Goal: Task Accomplishment & Management: Use online tool/utility

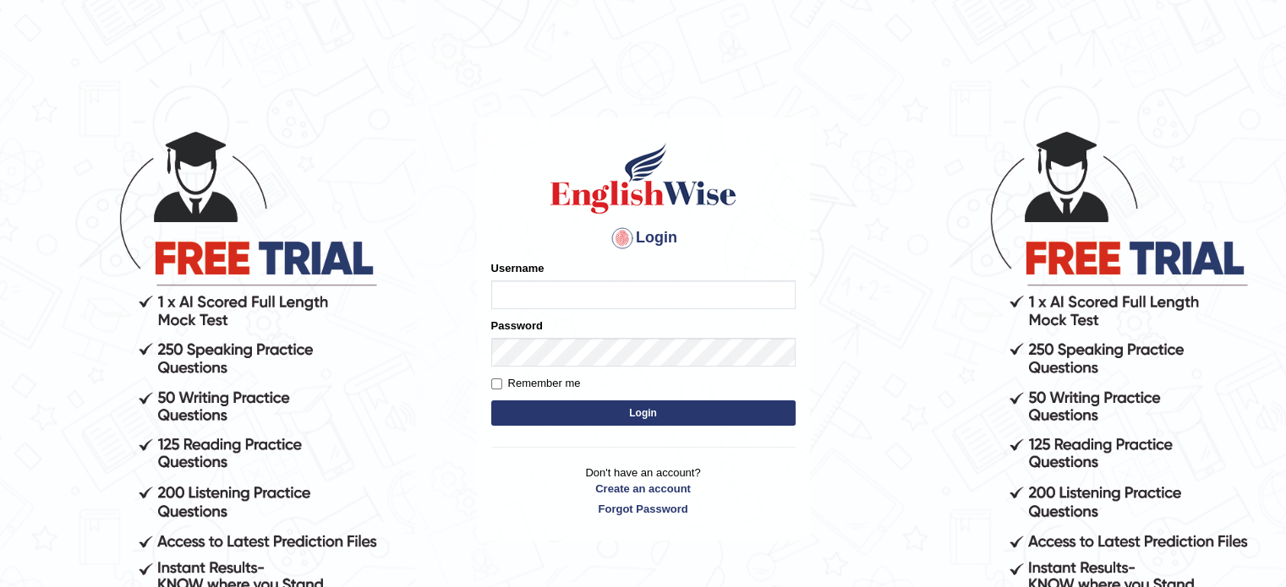
type input "Prisci"
click at [667, 411] on button "Login" at bounding box center [643, 413] width 304 height 25
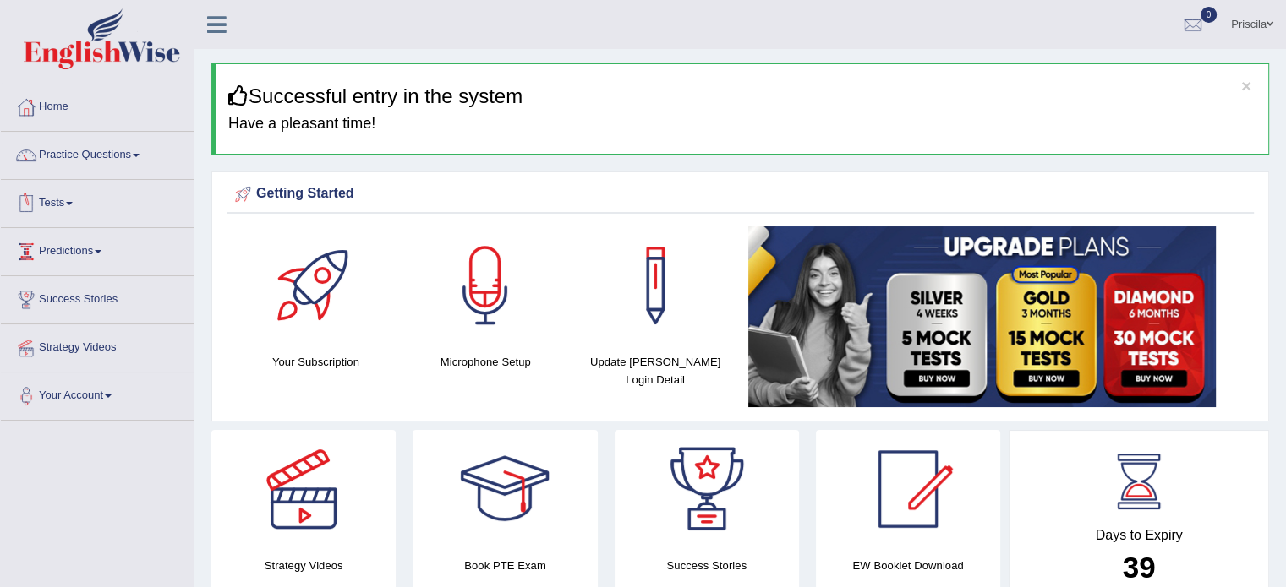
click at [74, 205] on link "Tests" at bounding box center [97, 201] width 193 height 42
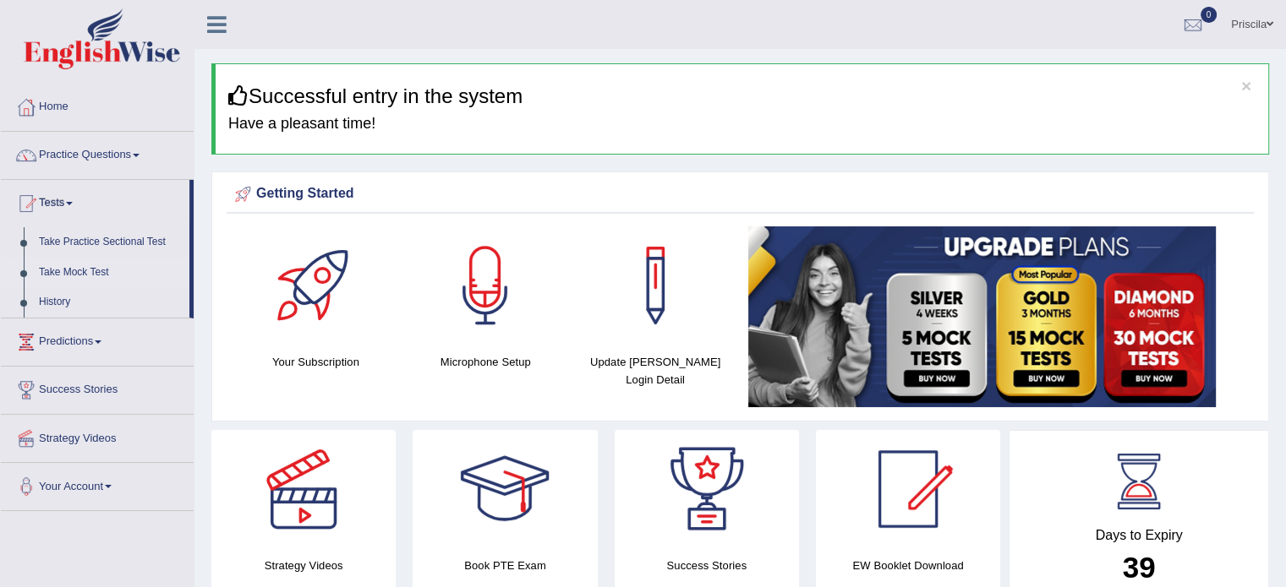
click at [88, 276] on link "Take Mock Test" at bounding box center [110, 273] width 158 height 30
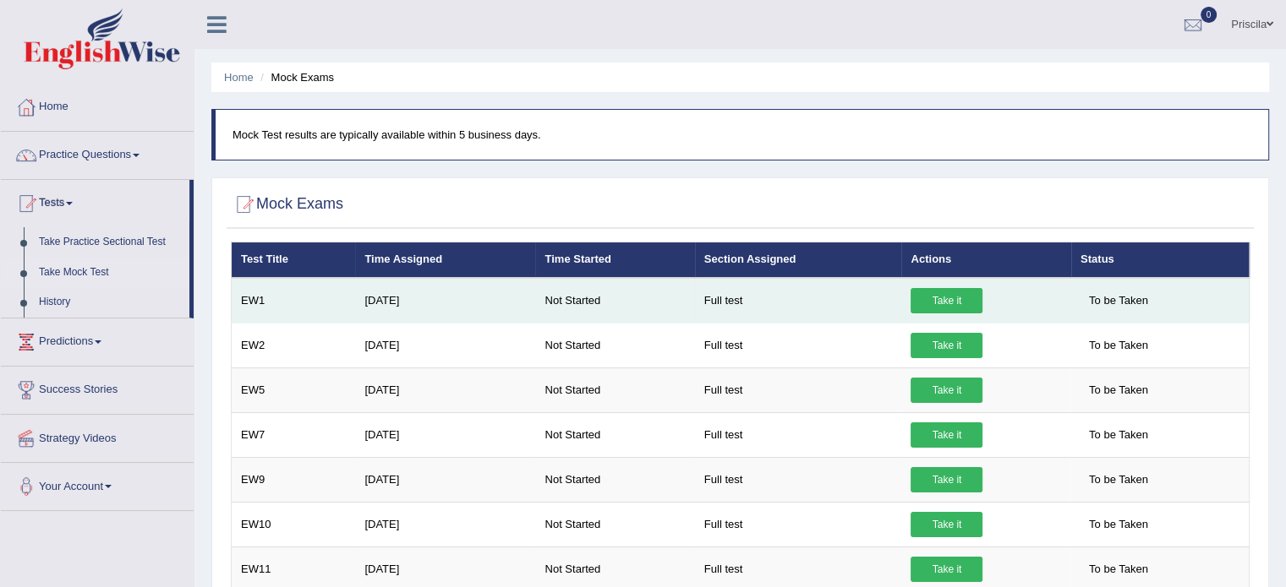
click at [972, 302] on link "Take it" at bounding box center [946, 300] width 72 height 25
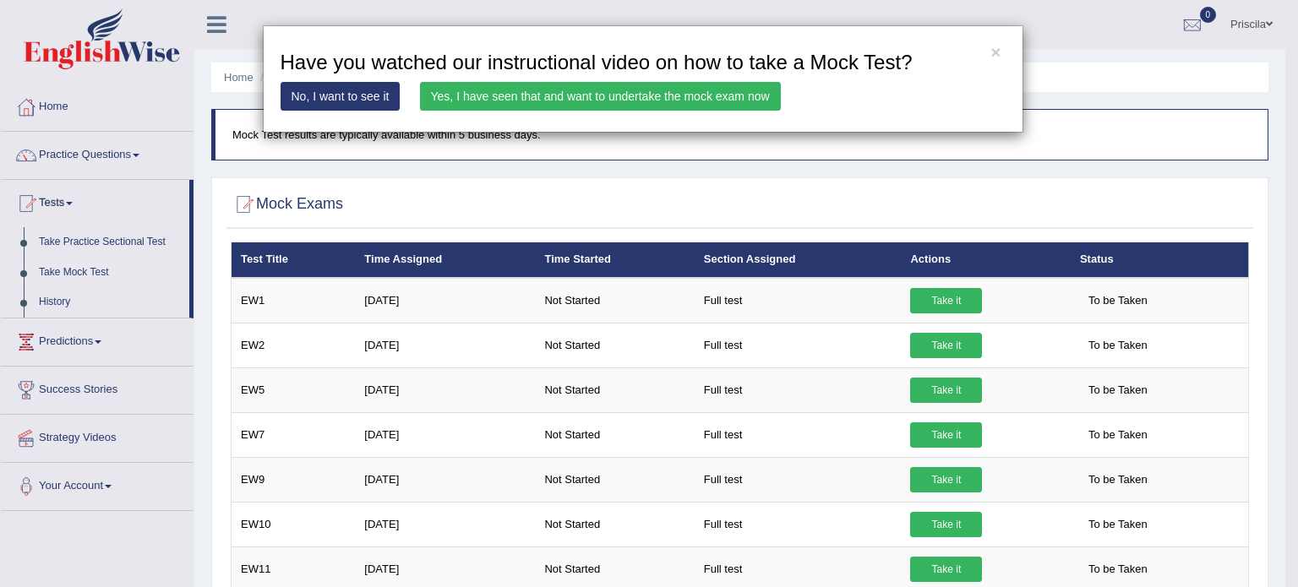
click at [483, 94] on link "Yes, I have seen that and want to undertake the mock exam now" at bounding box center [600, 96] width 361 height 29
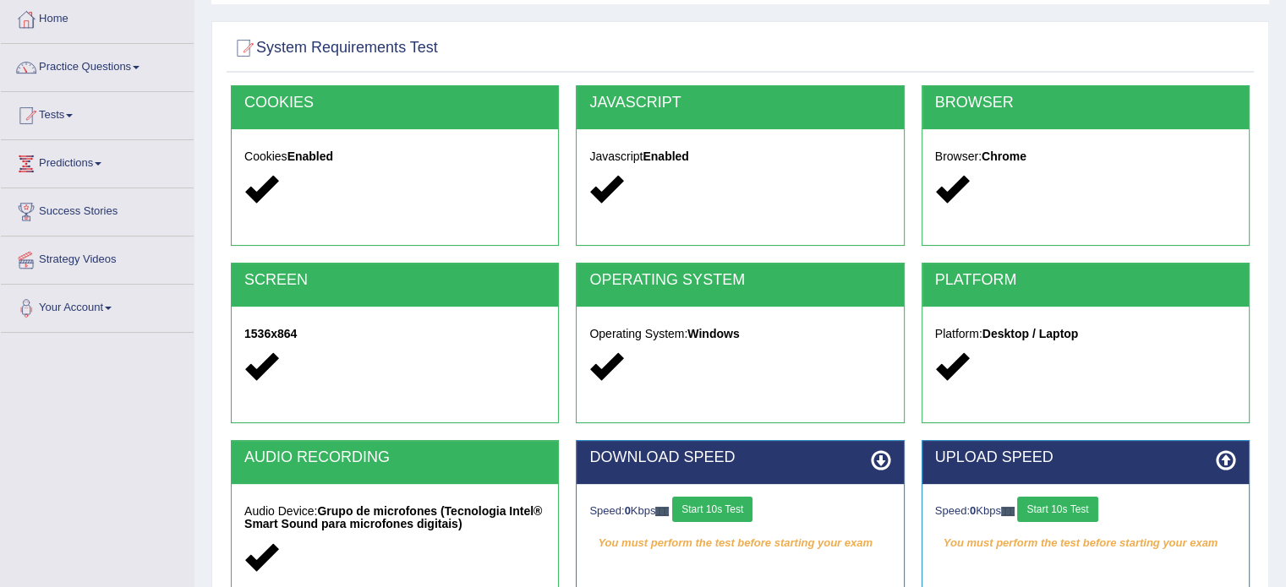
scroll to position [254, 0]
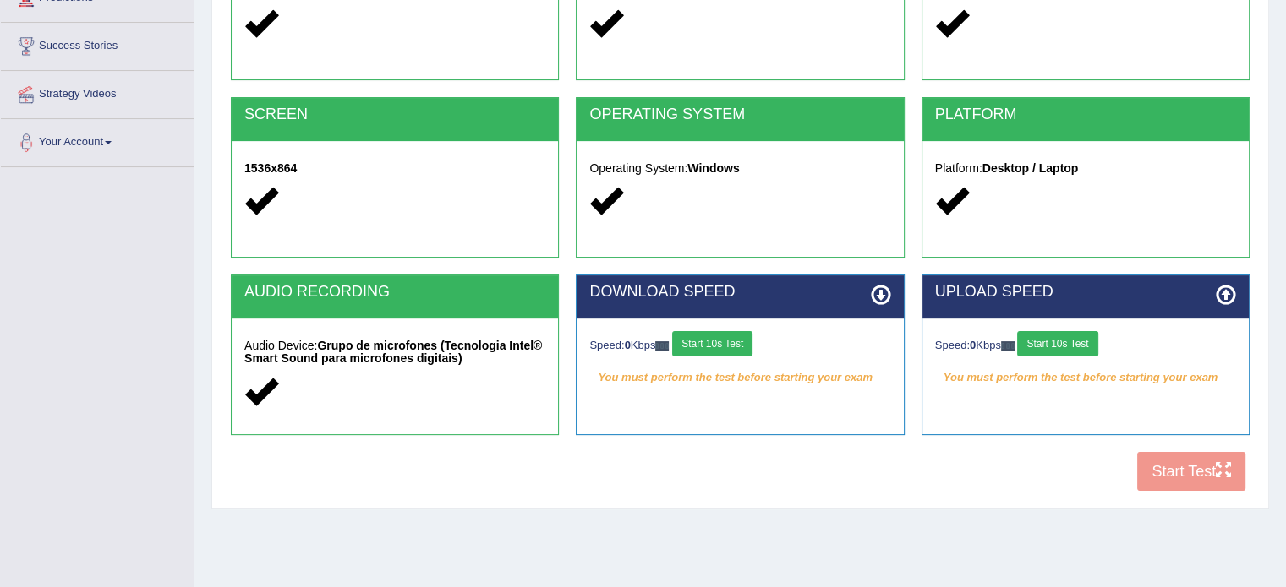
click at [851, 365] on em "You must perform the test before starting your exam" at bounding box center [739, 377] width 301 height 25
click at [1099, 393] on div "Speed: 0 Kbps Start 10s Test You must perform the test before starting your exam" at bounding box center [1085, 361] width 326 height 85
click at [1205, 473] on div "COOKIES Cookies Enabled JAVASCRIPT Javascript Enabled BROWSER Browser: Chrome S…" at bounding box center [740, 210] width 1027 height 581
click at [882, 287] on icon at bounding box center [881, 295] width 20 height 20
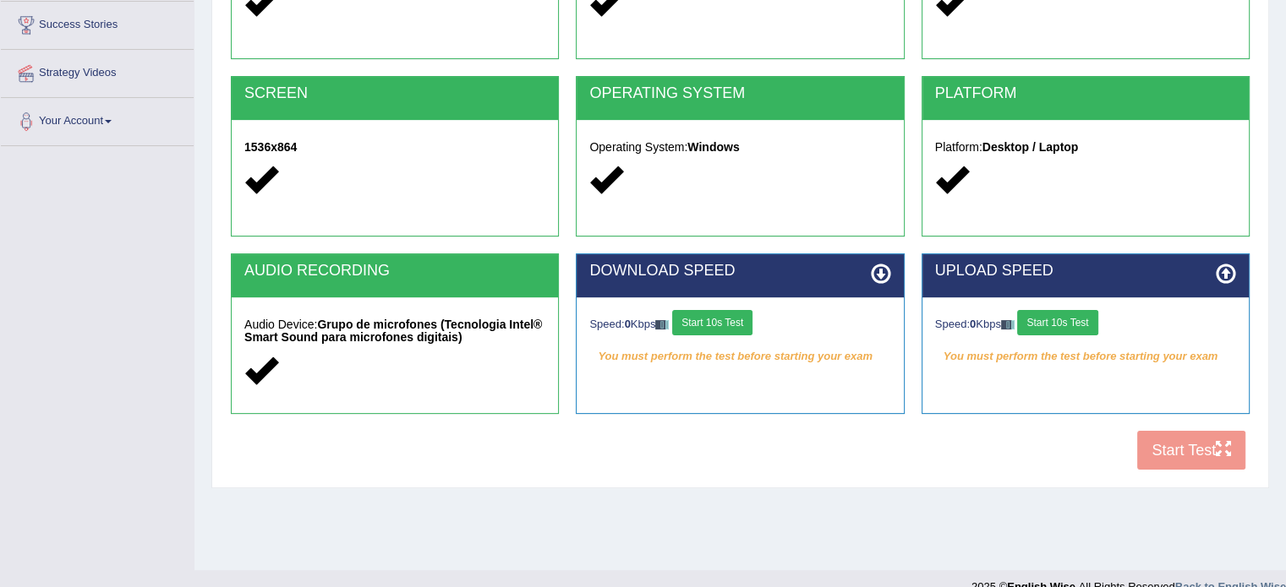
scroll to position [300, 0]
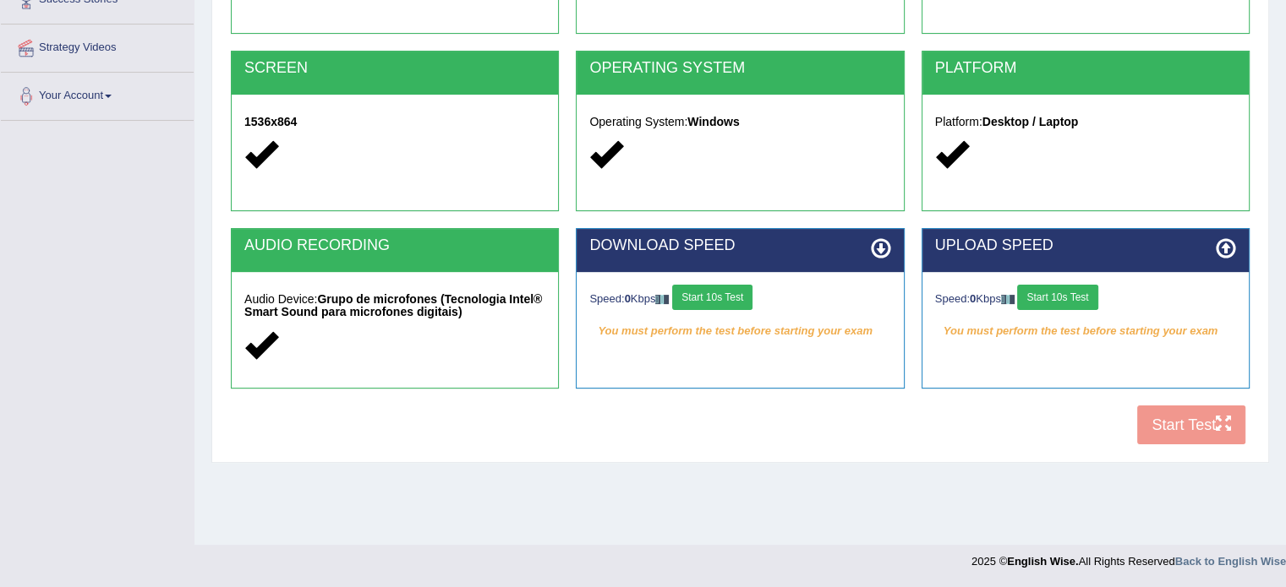
click at [1083, 300] on button "Start 10s Test" at bounding box center [1057, 297] width 80 height 25
click at [1210, 420] on div "COOKIES Cookies Enabled JAVASCRIPT Javascript Enabled BROWSER Browser: Chrome S…" at bounding box center [740, 163] width 1027 height 581
click at [709, 292] on button "Start 10s Test" at bounding box center [712, 297] width 80 height 25
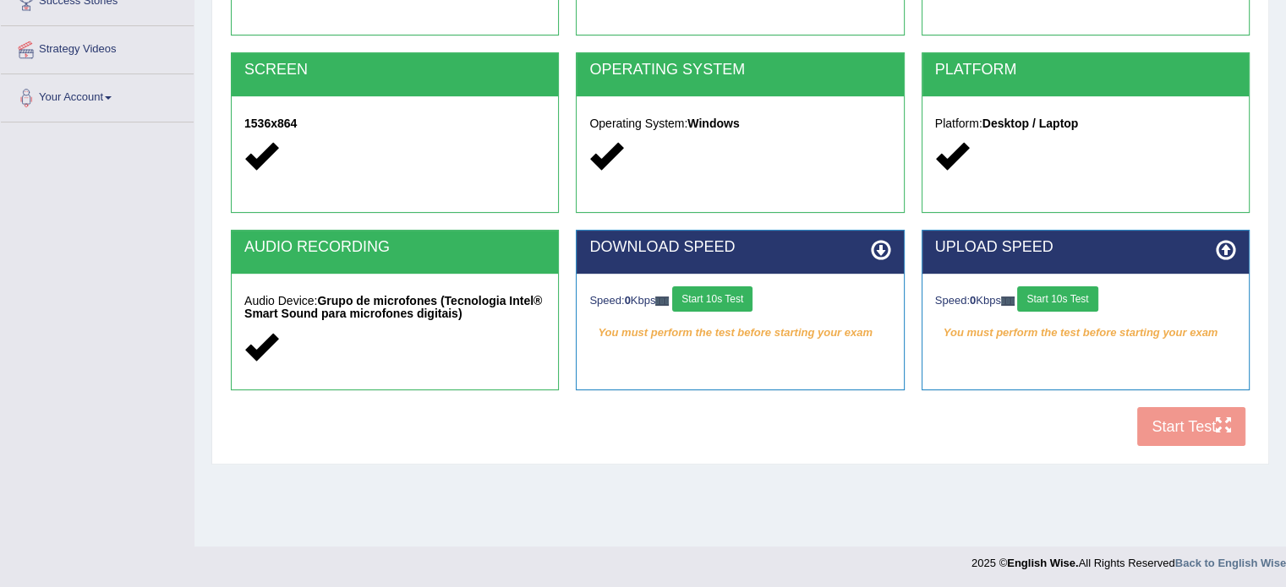
scroll to position [300, 0]
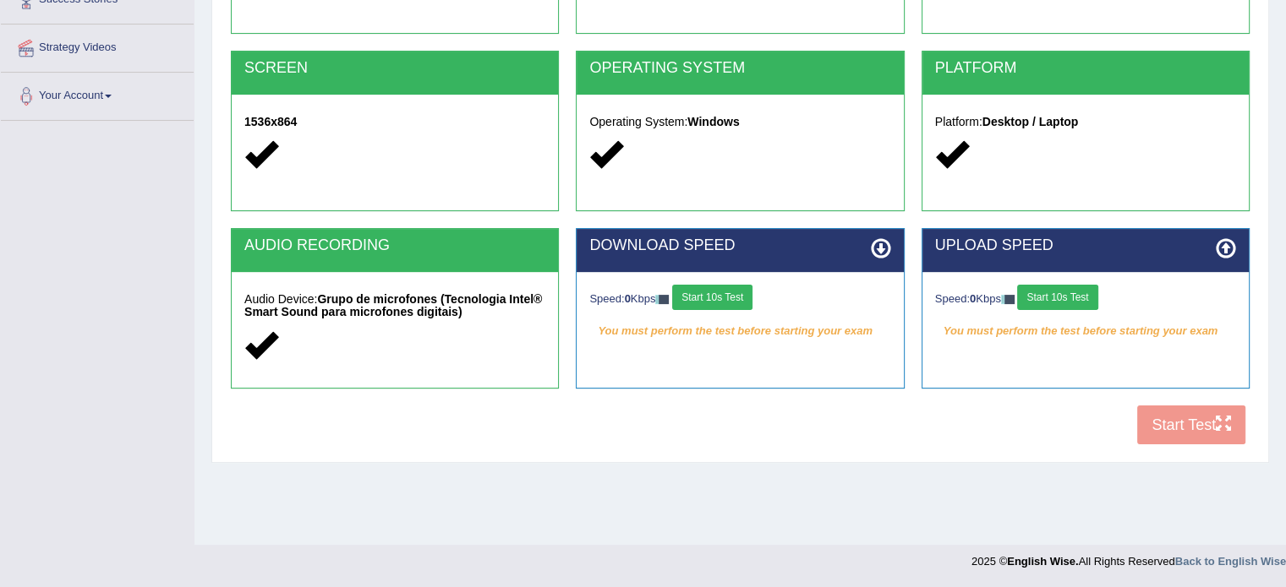
click at [1081, 287] on button "Start 10s Test" at bounding box center [1057, 297] width 80 height 25
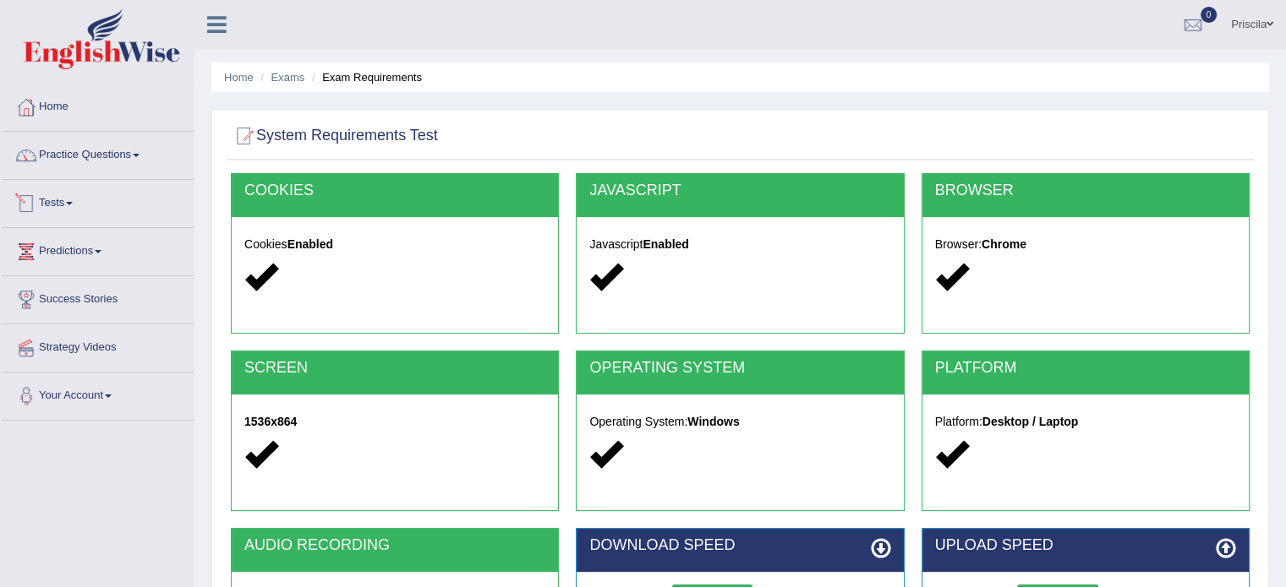
click at [73, 202] on span at bounding box center [69, 203] width 7 height 3
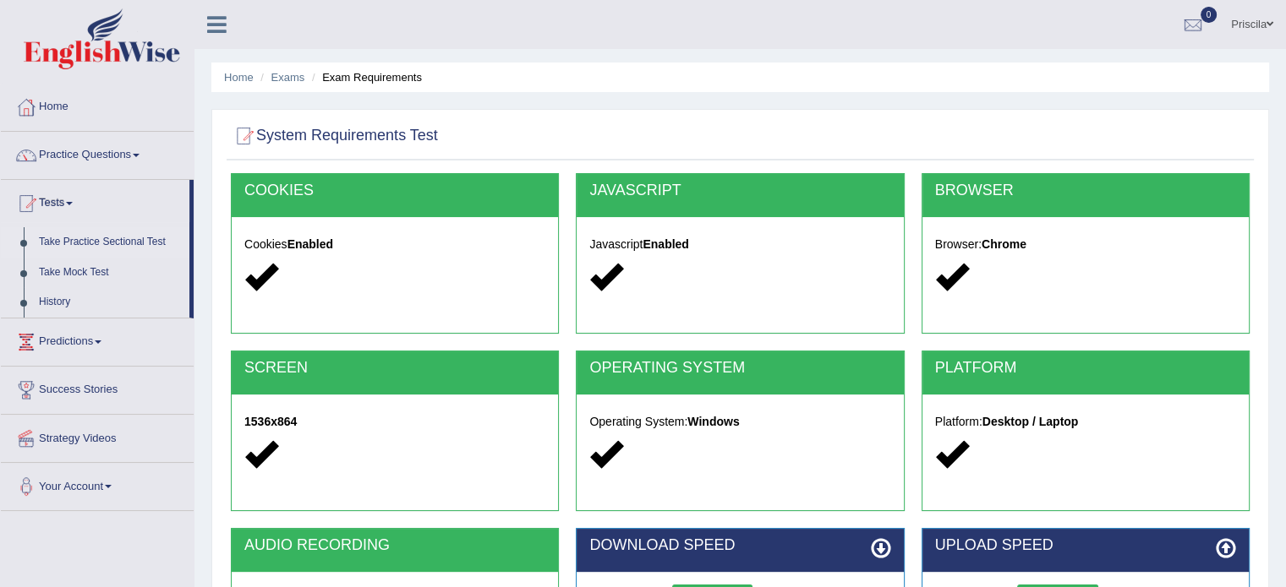
click at [107, 239] on link "Take Practice Sectional Test" at bounding box center [110, 242] width 158 height 30
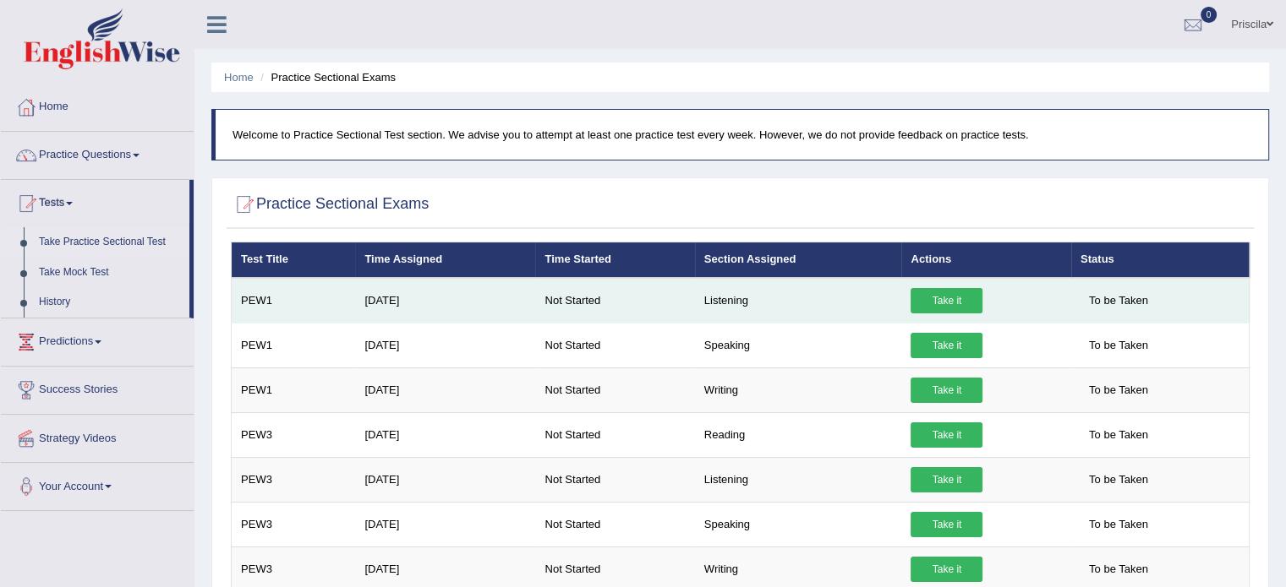
click at [938, 292] on link "Take it" at bounding box center [946, 300] width 72 height 25
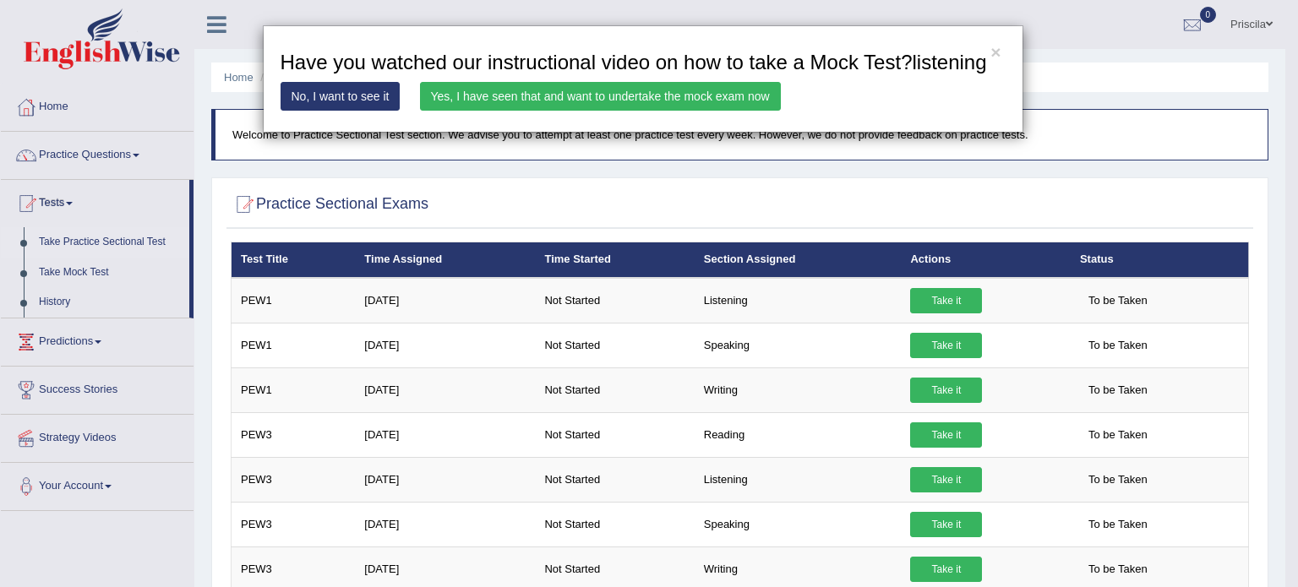
click at [523, 91] on link "Yes, I have seen that and want to undertake the mock exam now" at bounding box center [600, 96] width 361 height 29
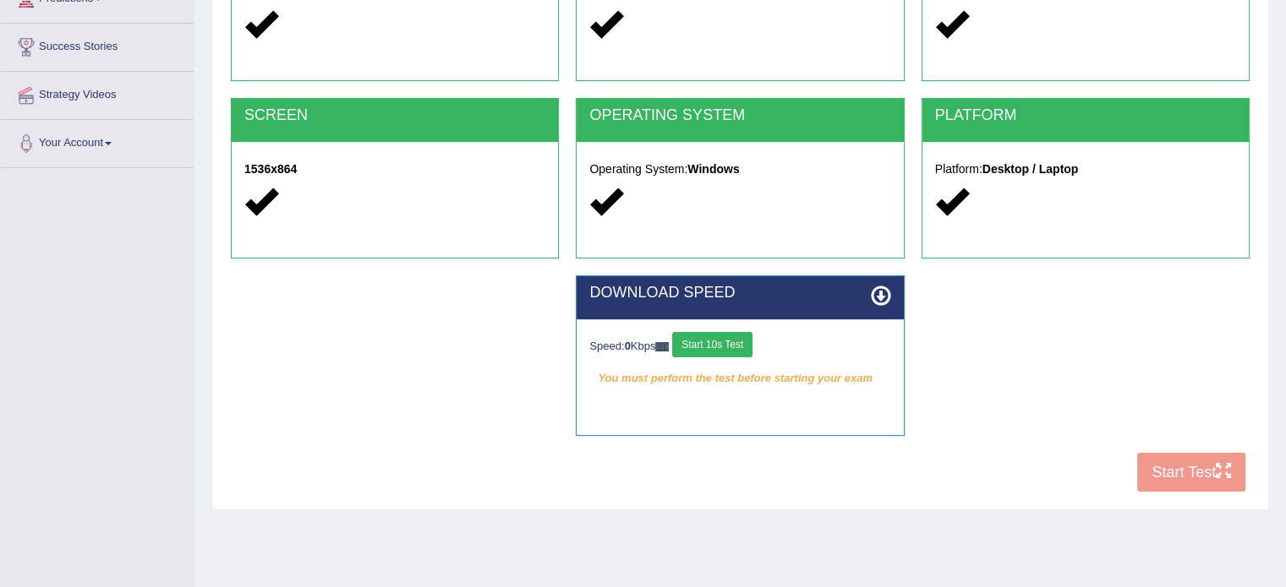
scroll to position [300, 0]
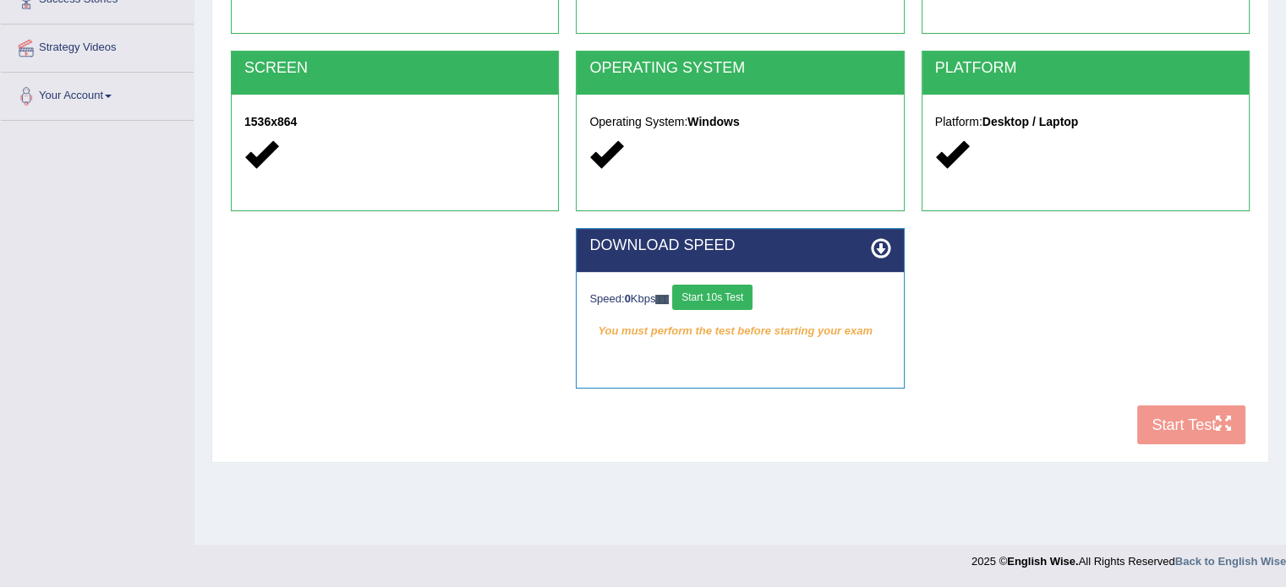
click at [724, 297] on button "Start 10s Test" at bounding box center [712, 297] width 80 height 25
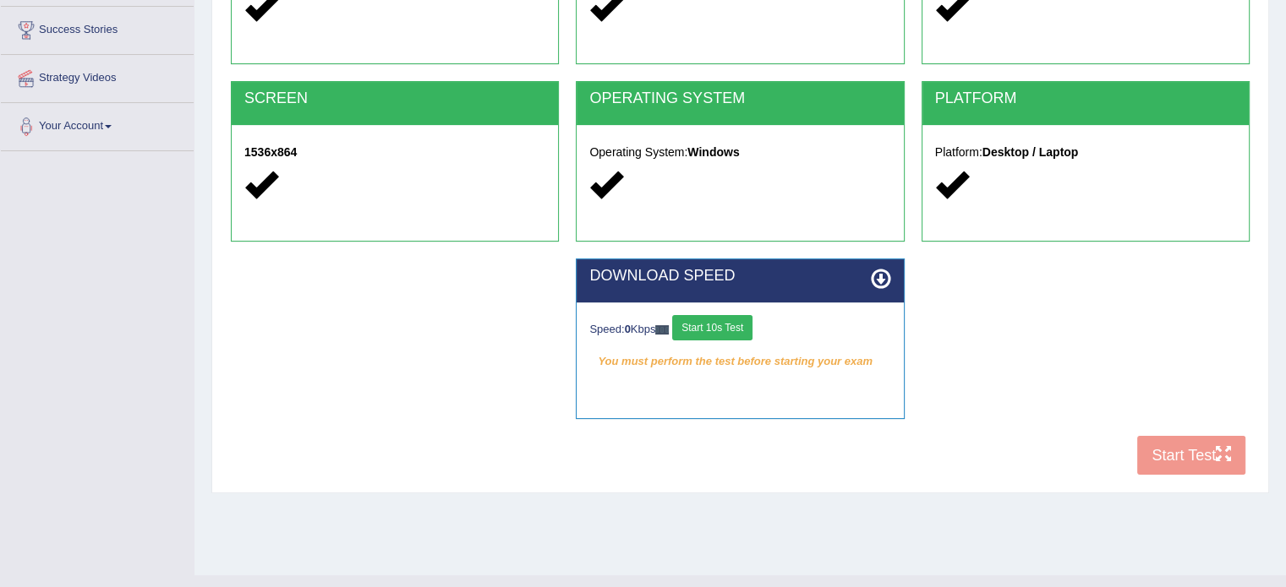
scroll to position [300, 0]
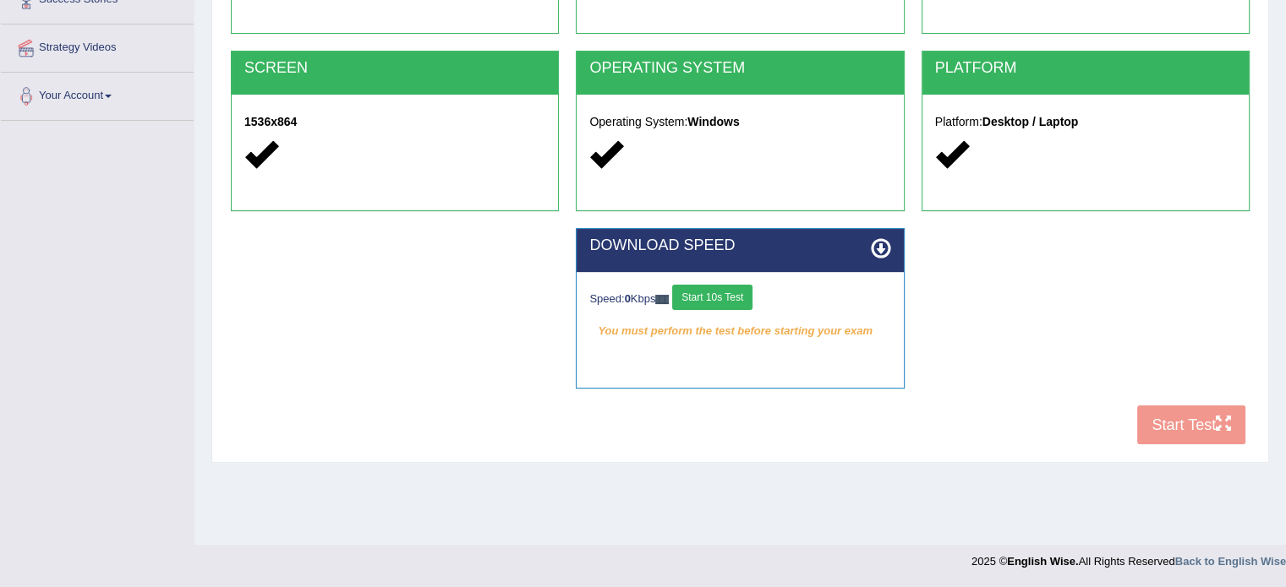
click at [882, 244] on icon at bounding box center [881, 248] width 20 height 20
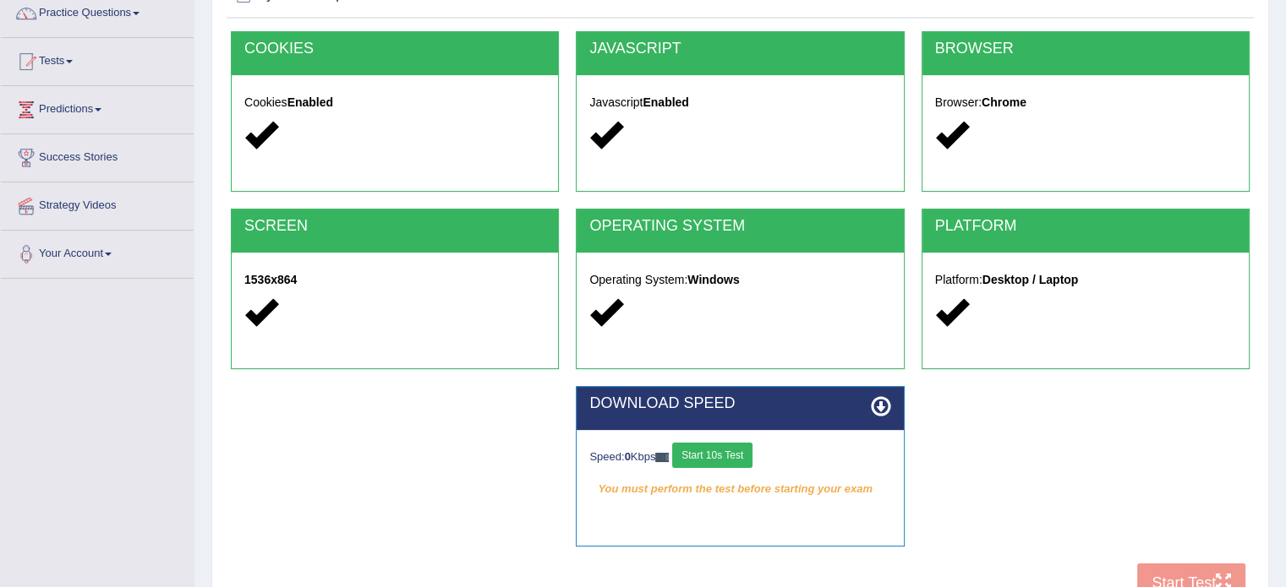
scroll to position [0, 0]
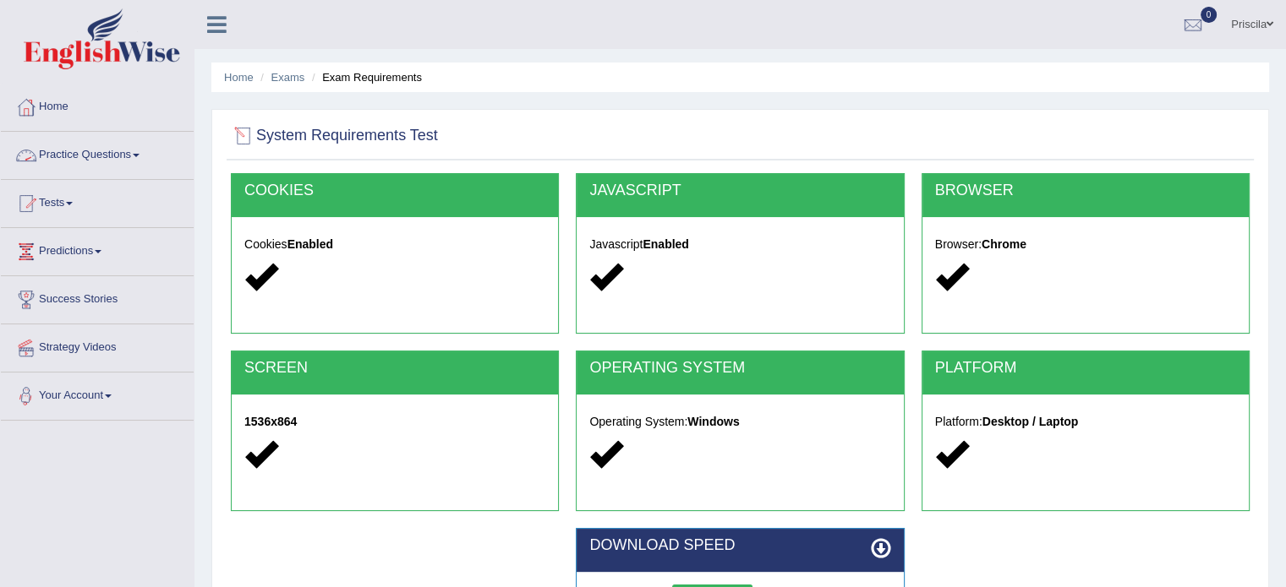
click at [94, 161] on link "Practice Questions" at bounding box center [97, 153] width 193 height 42
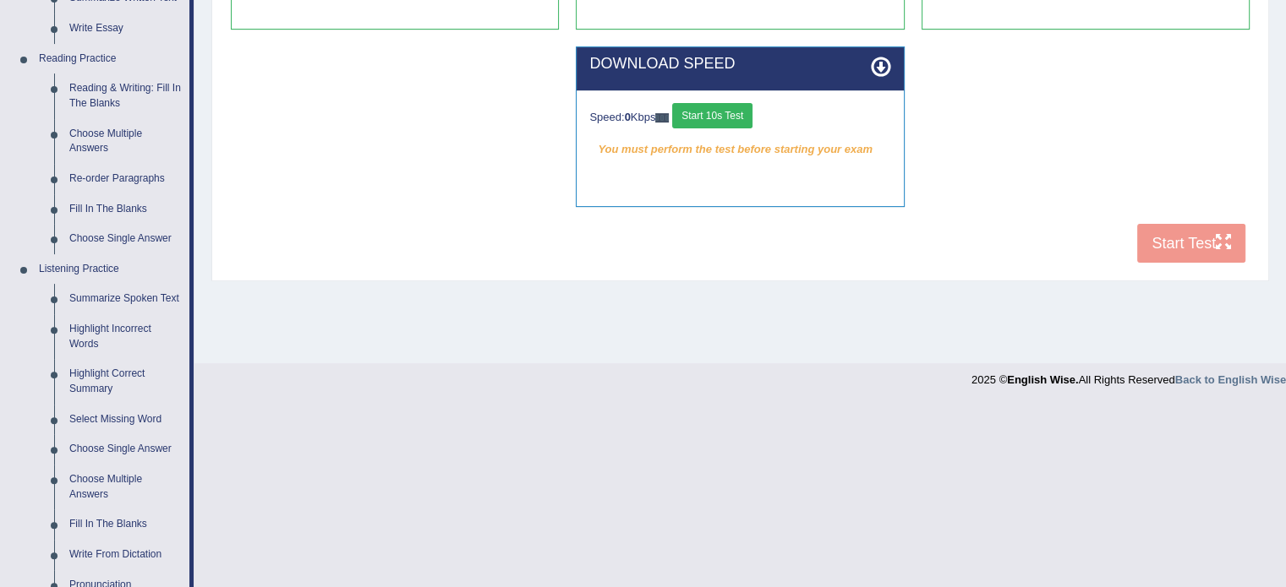
scroll to position [397, 0]
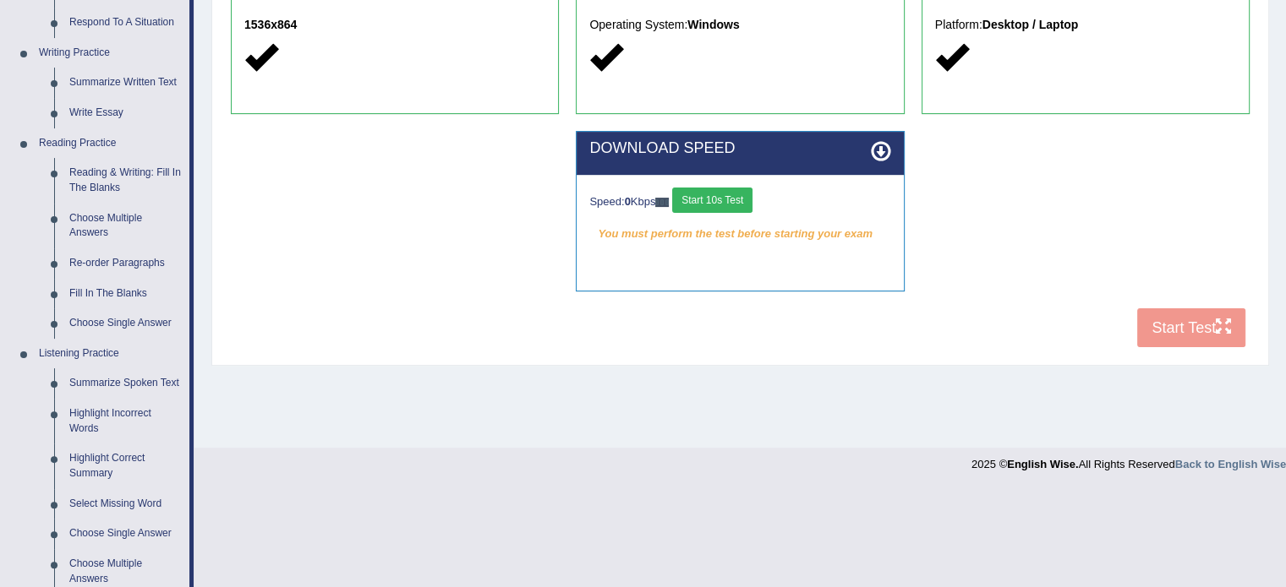
click at [749, 185] on div "Speed: 0 Kbps Start 10s Test You must perform the test before starting your exa…" at bounding box center [739, 217] width 326 height 85
click at [752, 197] on button "Start 10s Test" at bounding box center [712, 200] width 80 height 25
